Goal: Check status

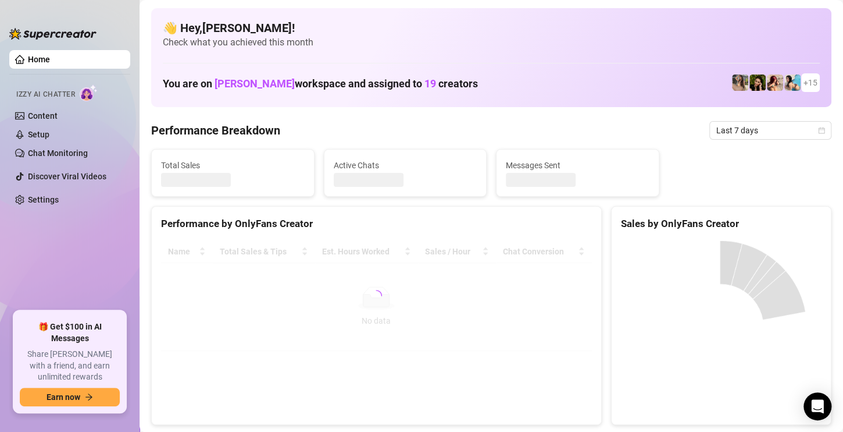
click at [718, 246] on div at bounding box center [721, 327] width 219 height 193
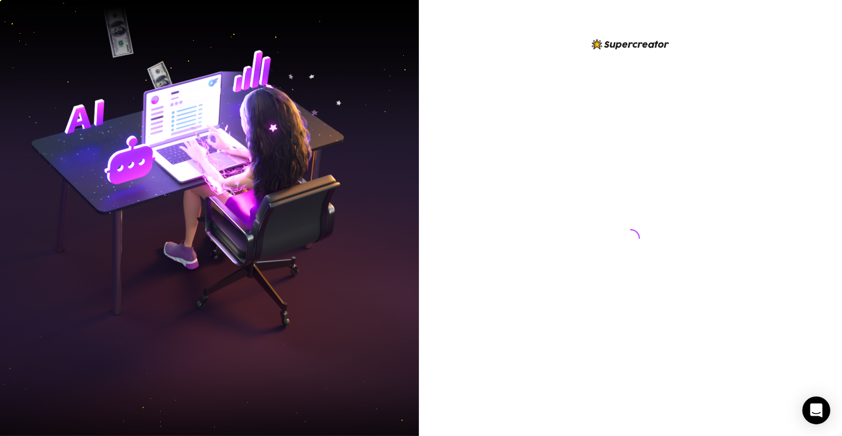
click at [786, 160] on div at bounding box center [630, 218] width 423 height 436
click at [697, 273] on div at bounding box center [630, 227] width 259 height 380
click at [772, 302] on div at bounding box center [630, 218] width 423 height 436
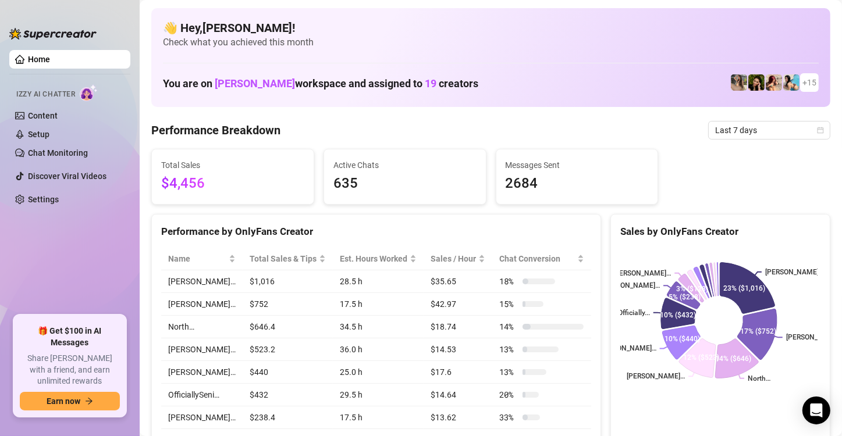
click at [776, 198] on div "Total Sales $4,456 Active Chats 635 Messages Sent 2684" at bounding box center [491, 177] width 688 height 56
click at [753, 125] on span "Last 7 days" at bounding box center [769, 130] width 108 height 17
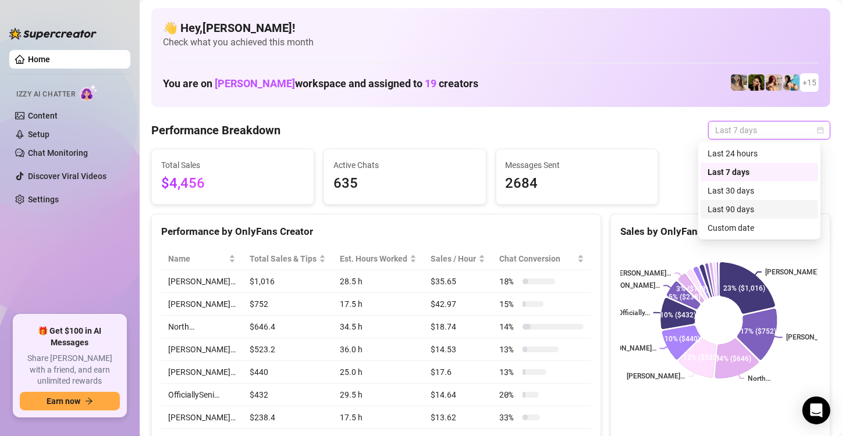
click at [749, 208] on div "Last 90 days" at bounding box center [759, 209] width 104 height 13
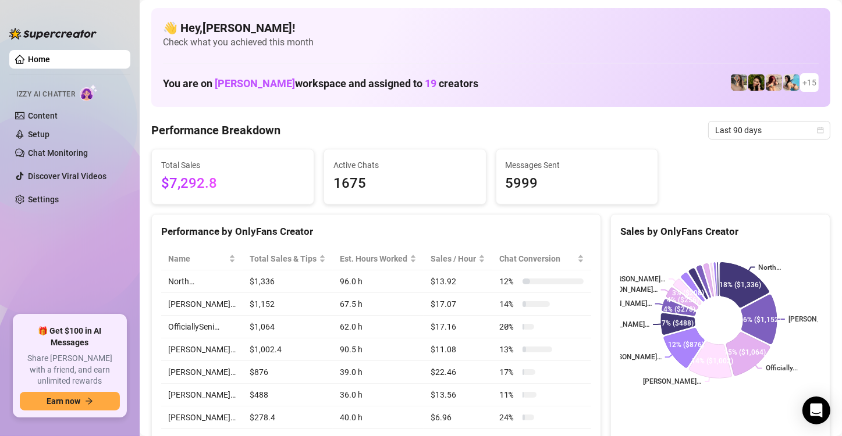
click at [560, 121] on div "Performance Breakdown Last 90 days" at bounding box center [490, 130] width 679 height 19
click at [738, 124] on span "Last 90 days" at bounding box center [769, 130] width 108 height 17
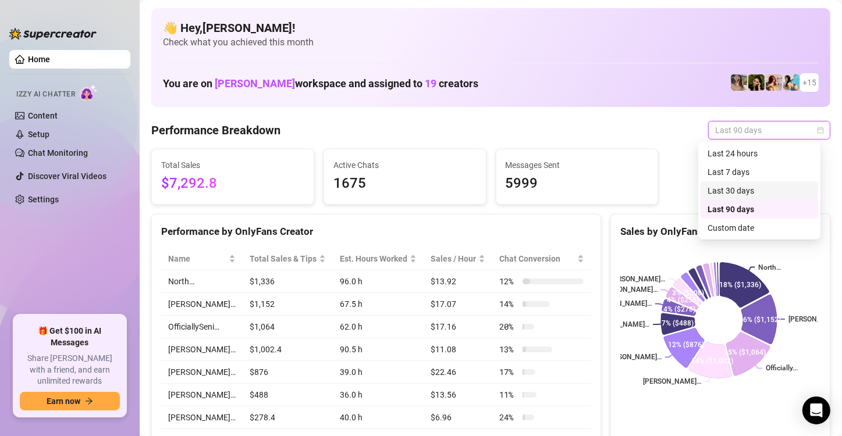
click at [739, 188] on div "Last 30 days" at bounding box center [759, 190] width 104 height 13
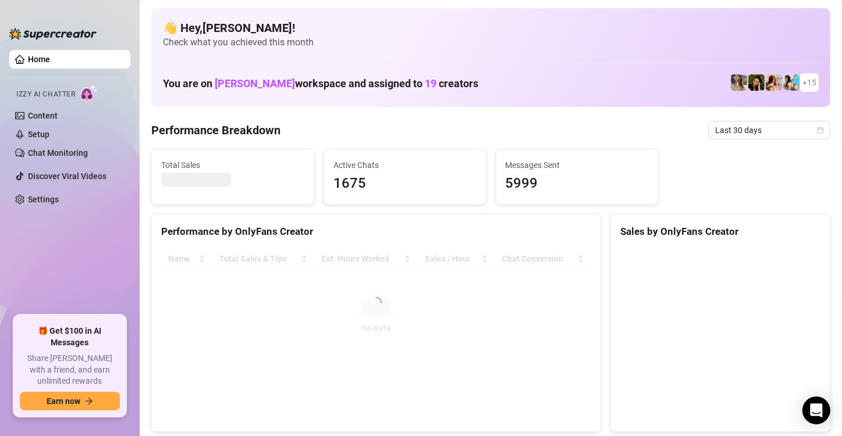
click at [759, 256] on canvas at bounding box center [718, 335] width 197 height 174
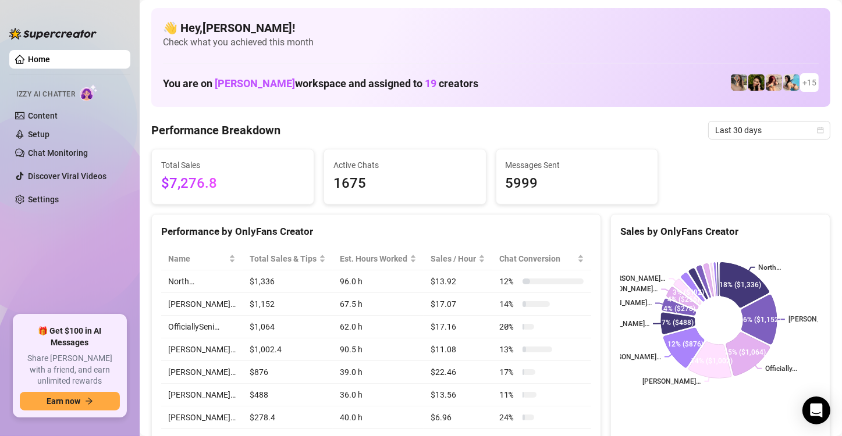
click at [802, 81] on span "+ 15" at bounding box center [809, 82] width 14 height 13
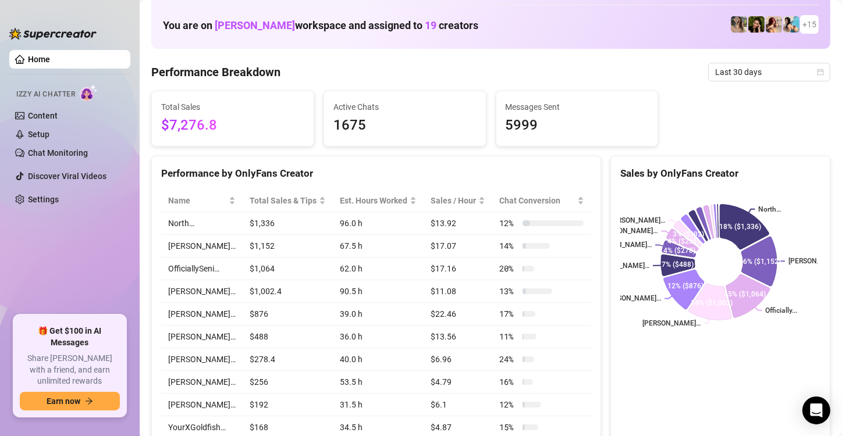
click at [425, 166] on div "Performance by OnlyFans Creator" at bounding box center [376, 174] width 430 height 16
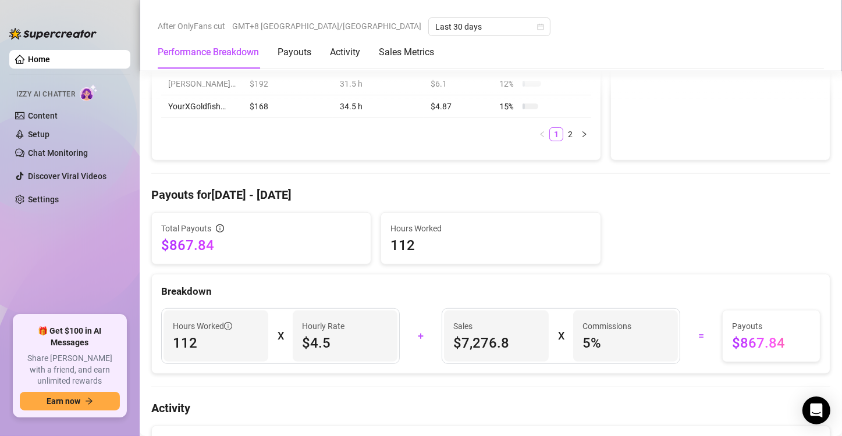
scroll to position [349, 0]
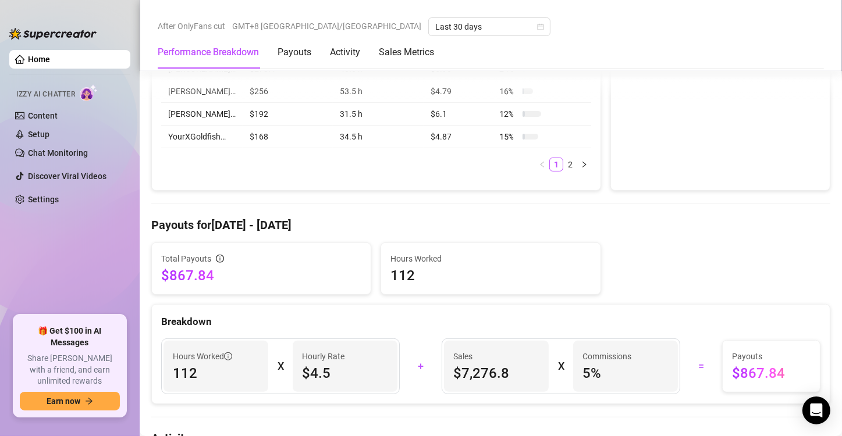
click at [786, 110] on div "Sales by OnlyFans Creator North… emilylou… Officially... Jessica… Brianna… Tiff…" at bounding box center [720, 28] width 220 height 326
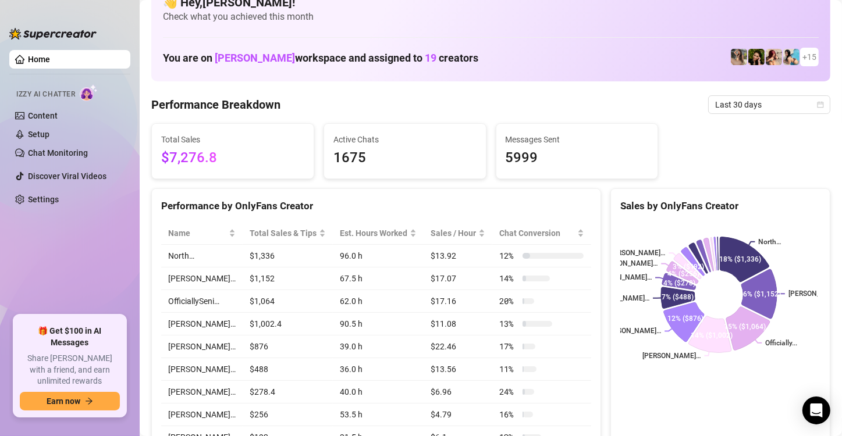
scroll to position [0, 0]
